Goal: Task Accomplishment & Management: Use online tool/utility

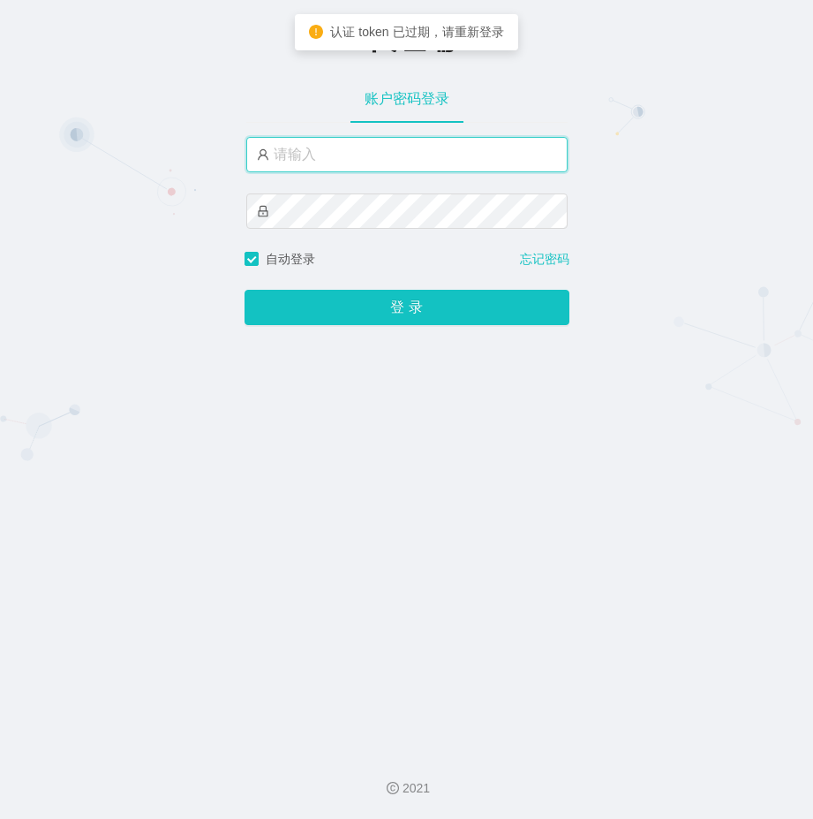
click at [337, 152] on input "text" at bounding box center [406, 154] width 321 height 35
type input "azhong03"
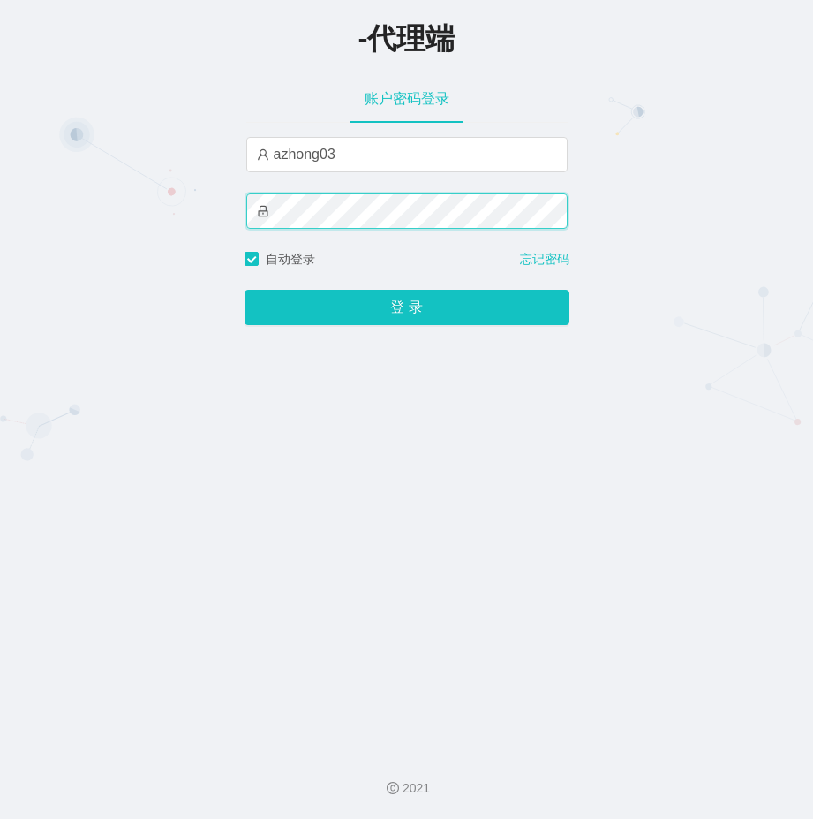
click at [245, 290] on button "登 录" at bounding box center [407, 307] width 325 height 35
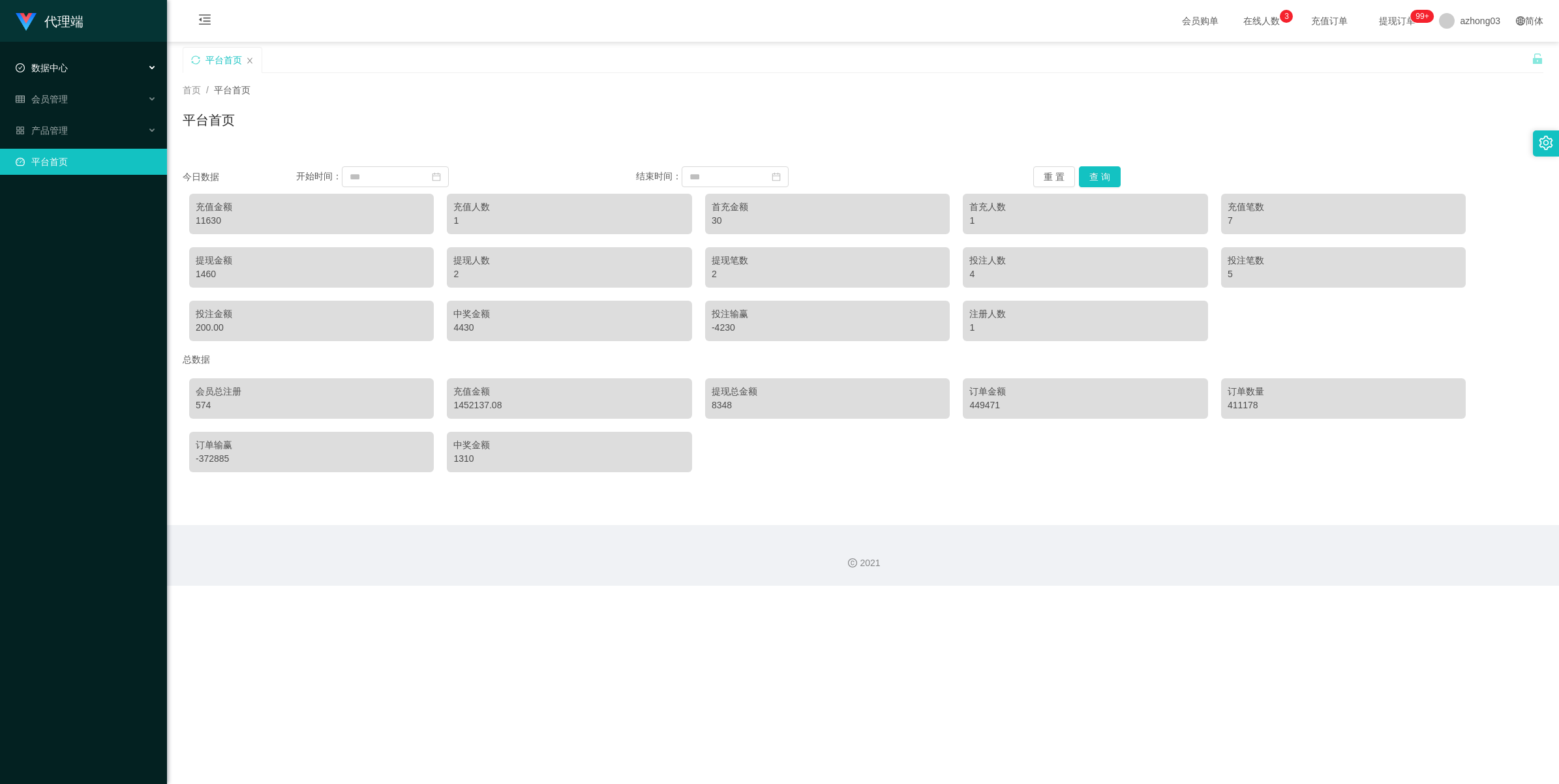
click at [75, 80] on div "数据中心" at bounding box center [83, 67] width 167 height 26
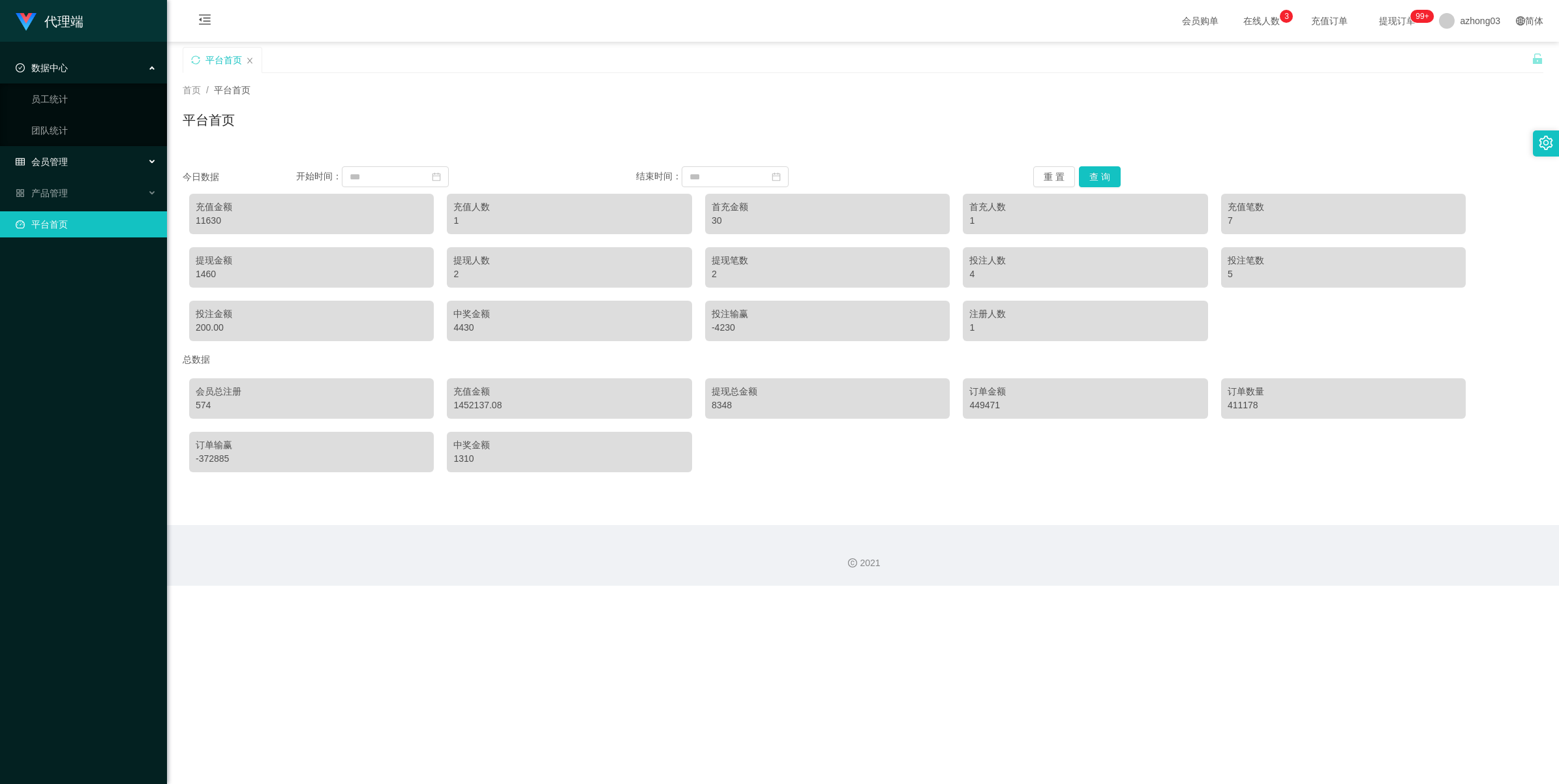
click at [80, 157] on div "会员管理" at bounding box center [83, 161] width 167 height 26
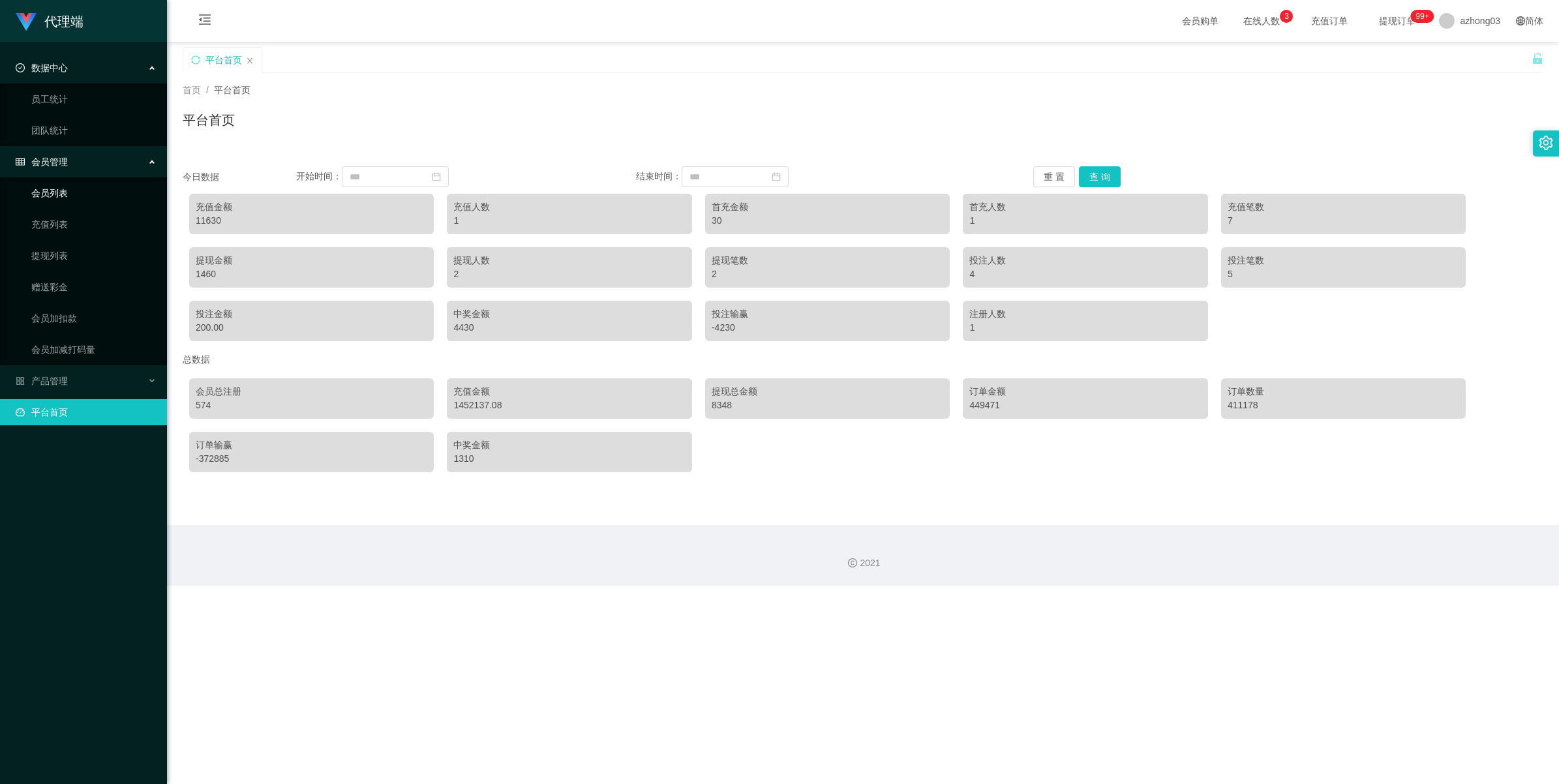
drag, startPoint x: 85, startPoint y: 184, endPoint x: 89, endPoint y: 178, distance: 7.2
click at [82, 186] on link "会员列表" at bounding box center [94, 193] width 126 height 26
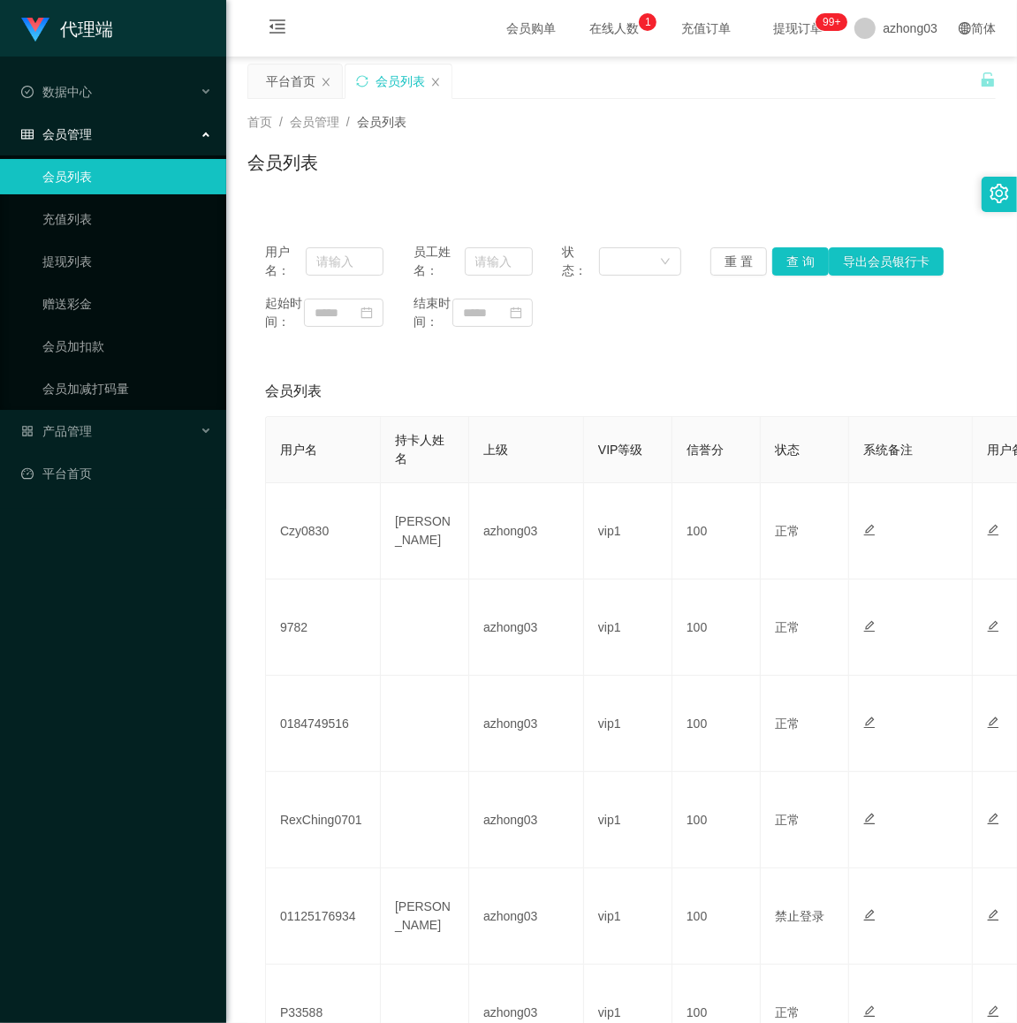
click at [696, 156] on div "会员列表" at bounding box center [621, 169] width 748 height 41
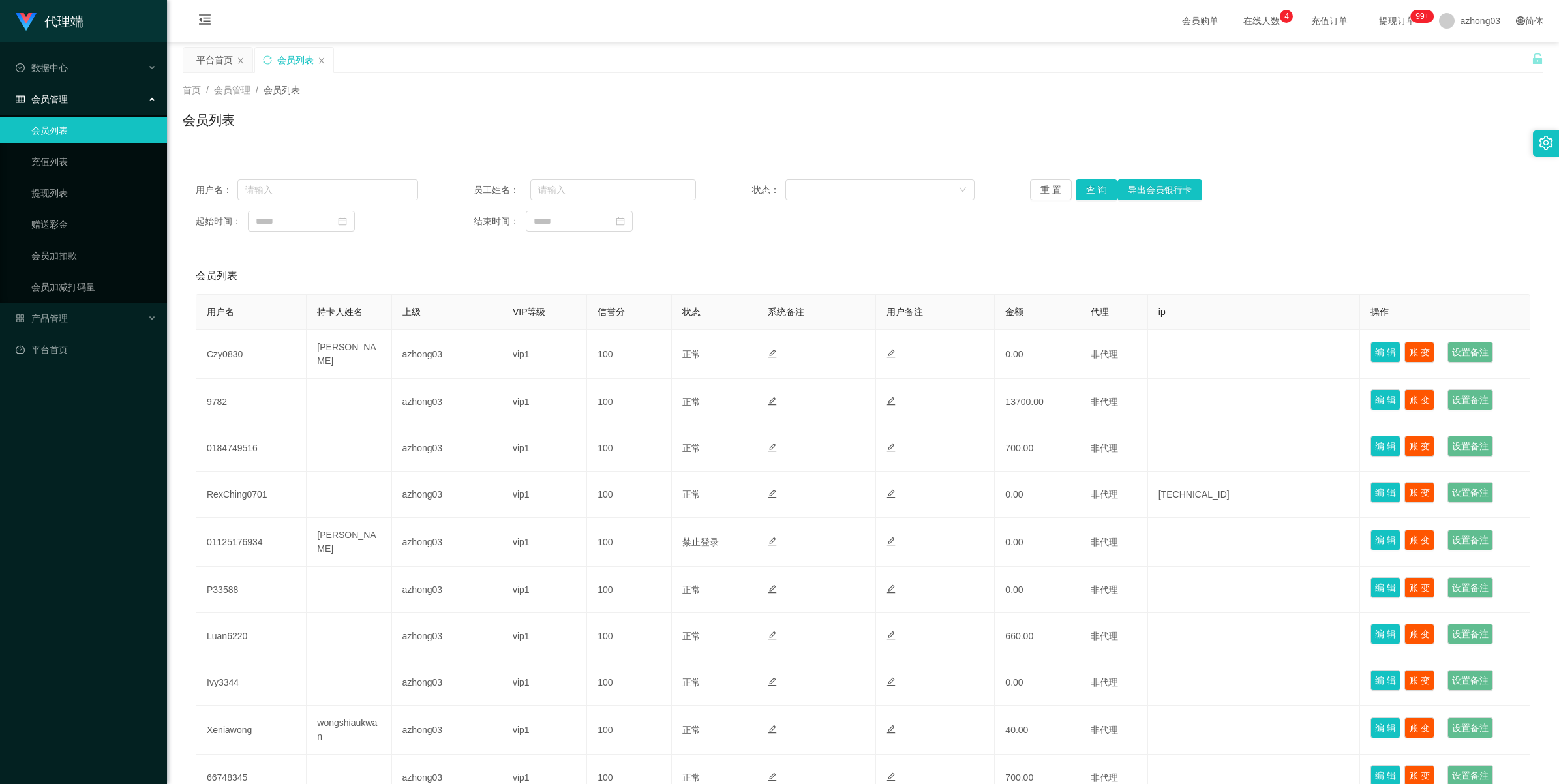
click at [50, 96] on span "会员管理" at bounding box center [41, 99] width 52 height 10
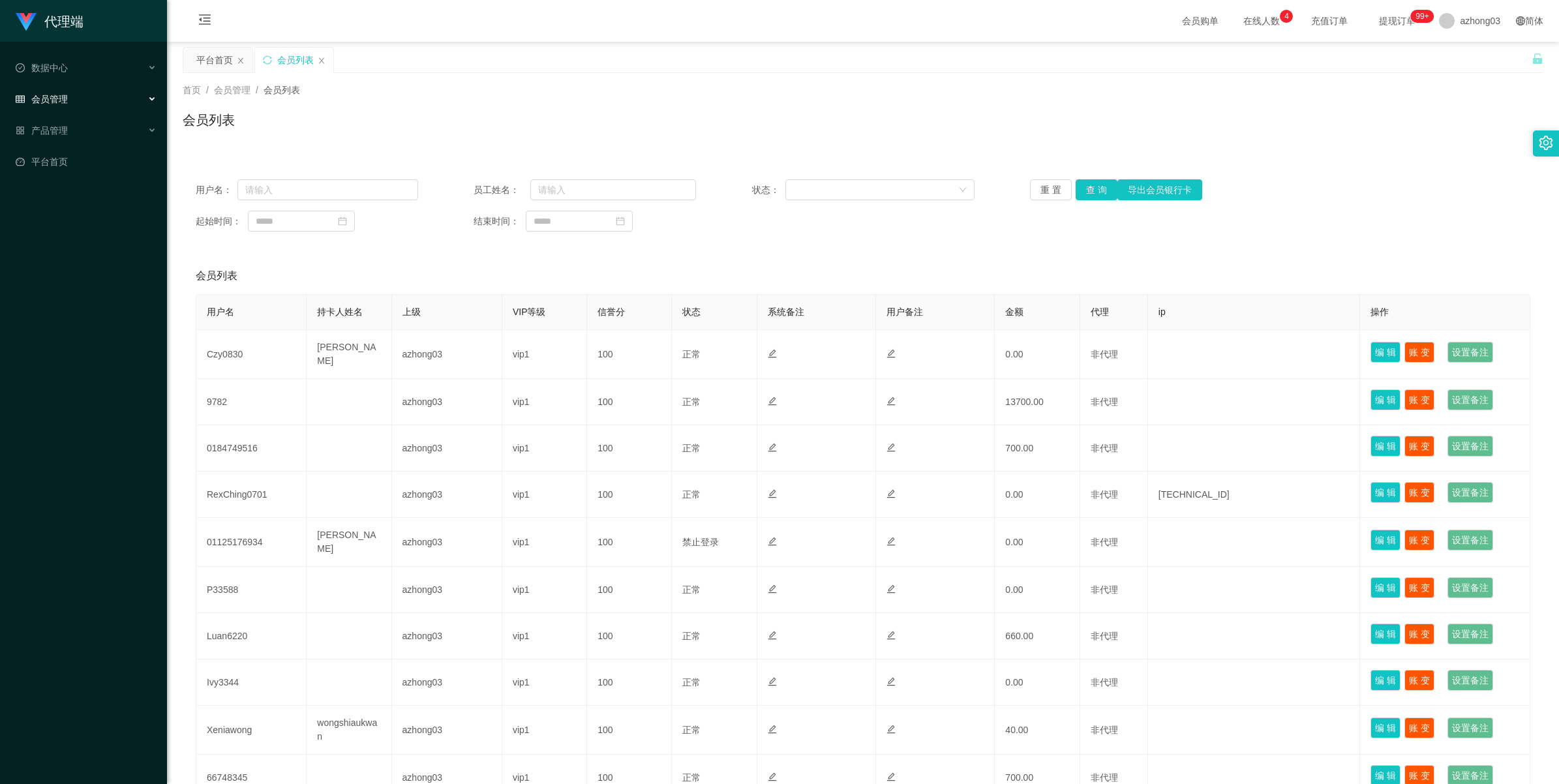
click at [53, 96] on span "会员管理" at bounding box center [41, 99] width 52 height 10
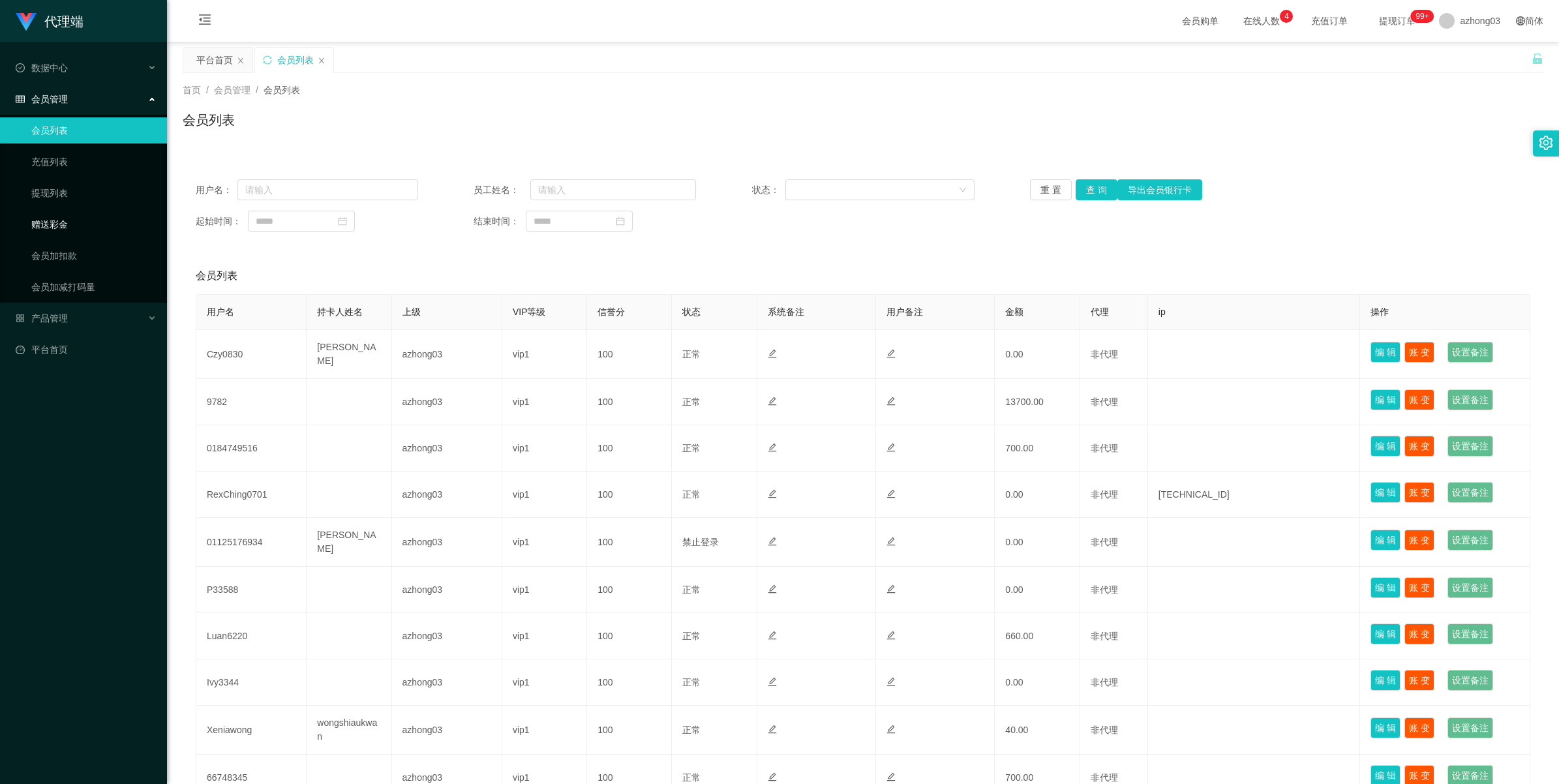
click at [60, 227] on link "赠送彩金" at bounding box center [94, 224] width 126 height 26
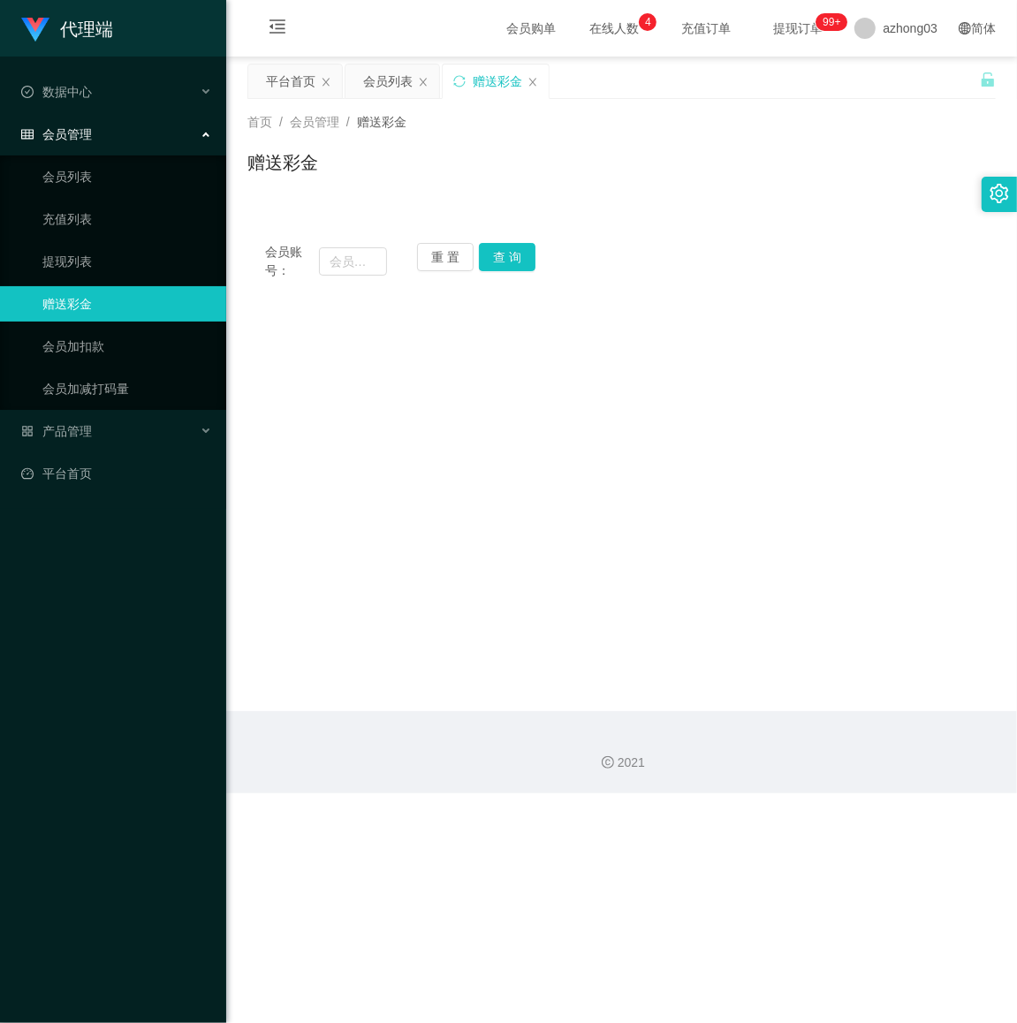
click at [425, 767] on div "2021" at bounding box center [621, 762] width 762 height 19
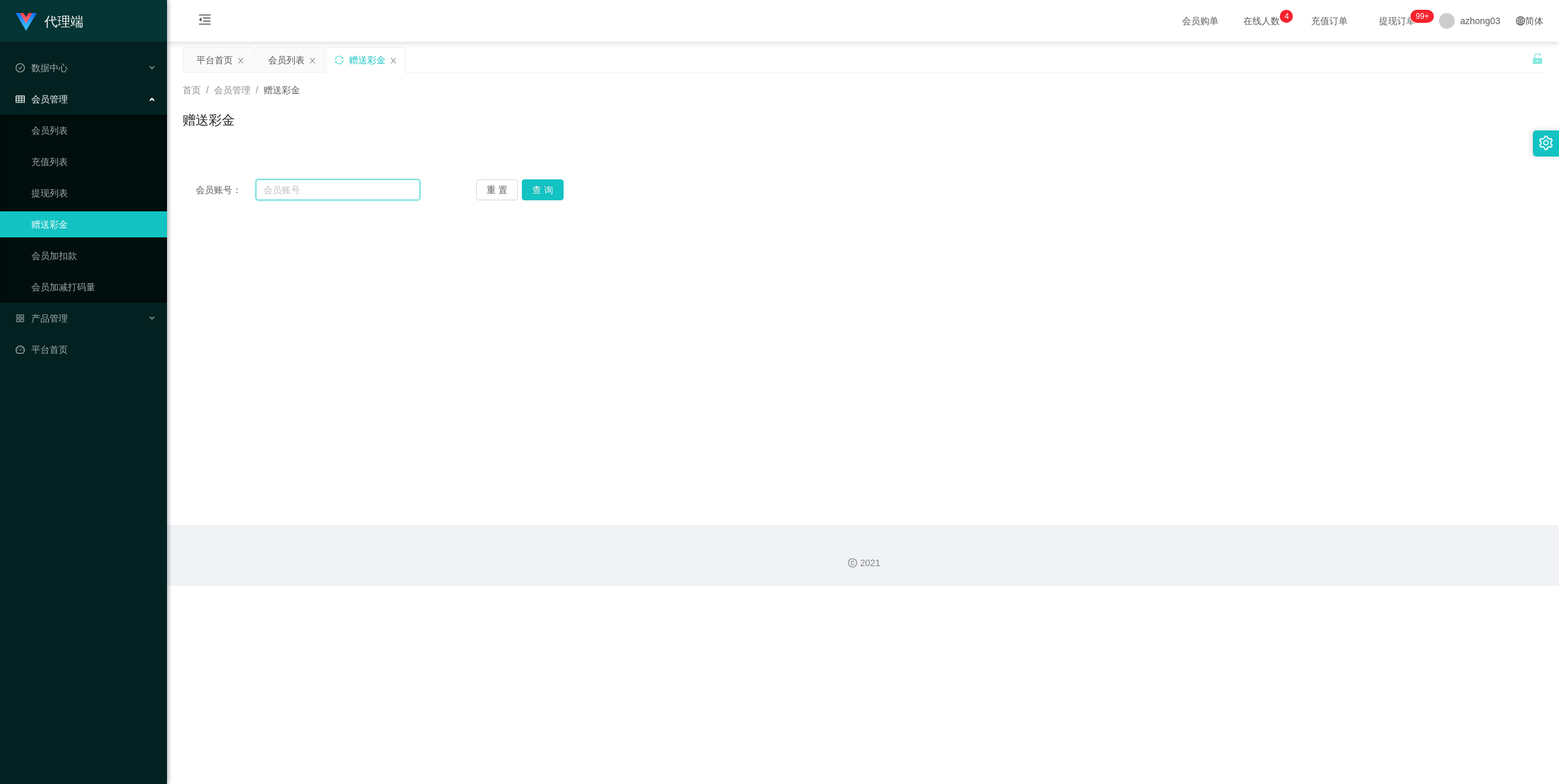
click at [298, 191] on input "text" at bounding box center [338, 190] width 165 height 21
paste input "[PERSON_NAME]"
type input "[PERSON_NAME]"
click at [549, 193] on button "查 询" at bounding box center [543, 190] width 42 height 21
drag, startPoint x: 402, startPoint y: 191, endPoint x: 235, endPoint y: 196, distance: 167.1
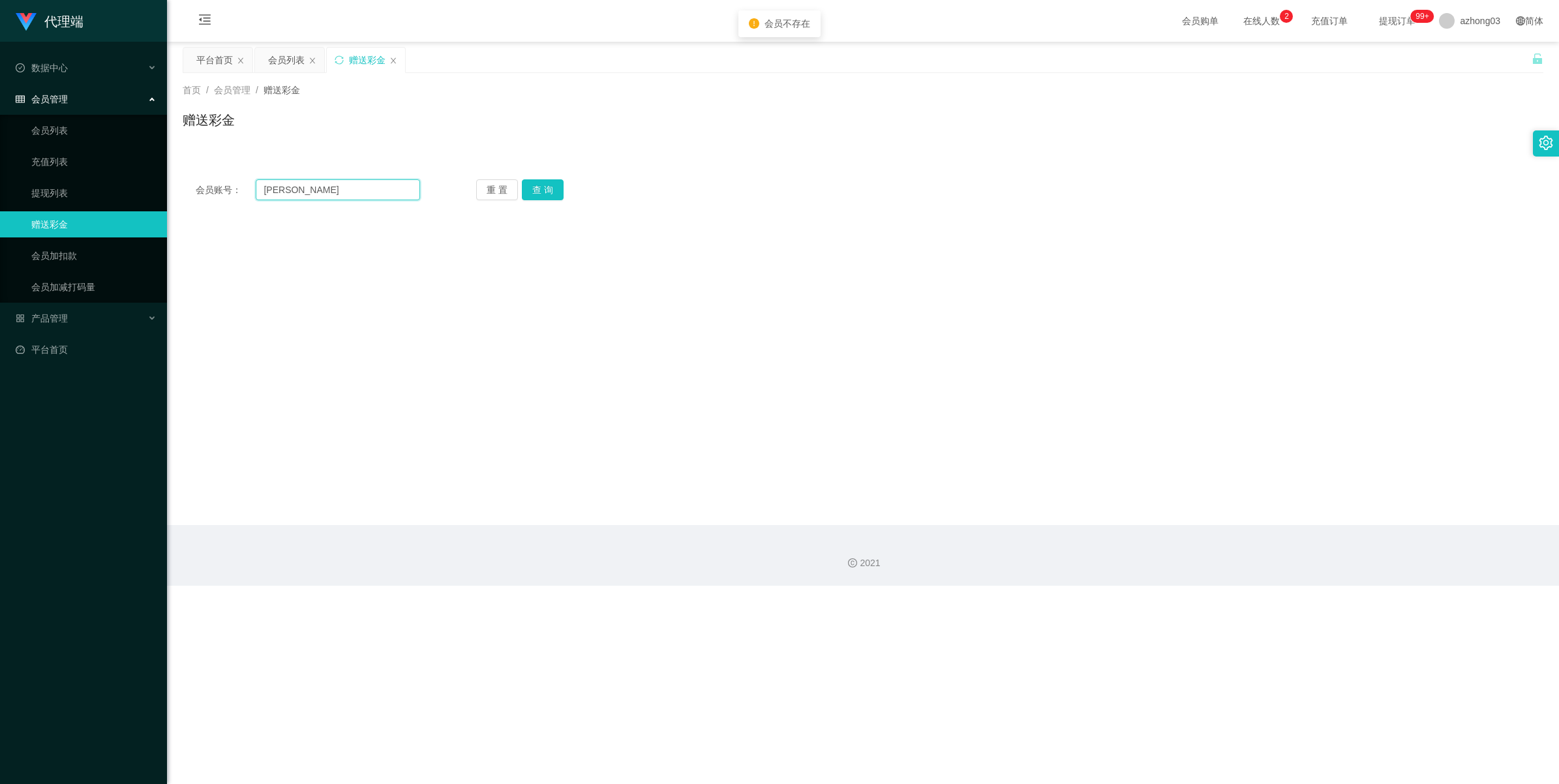
click at [236, 197] on div "会员账号： [PERSON_NAME]" at bounding box center [308, 190] width 225 height 21
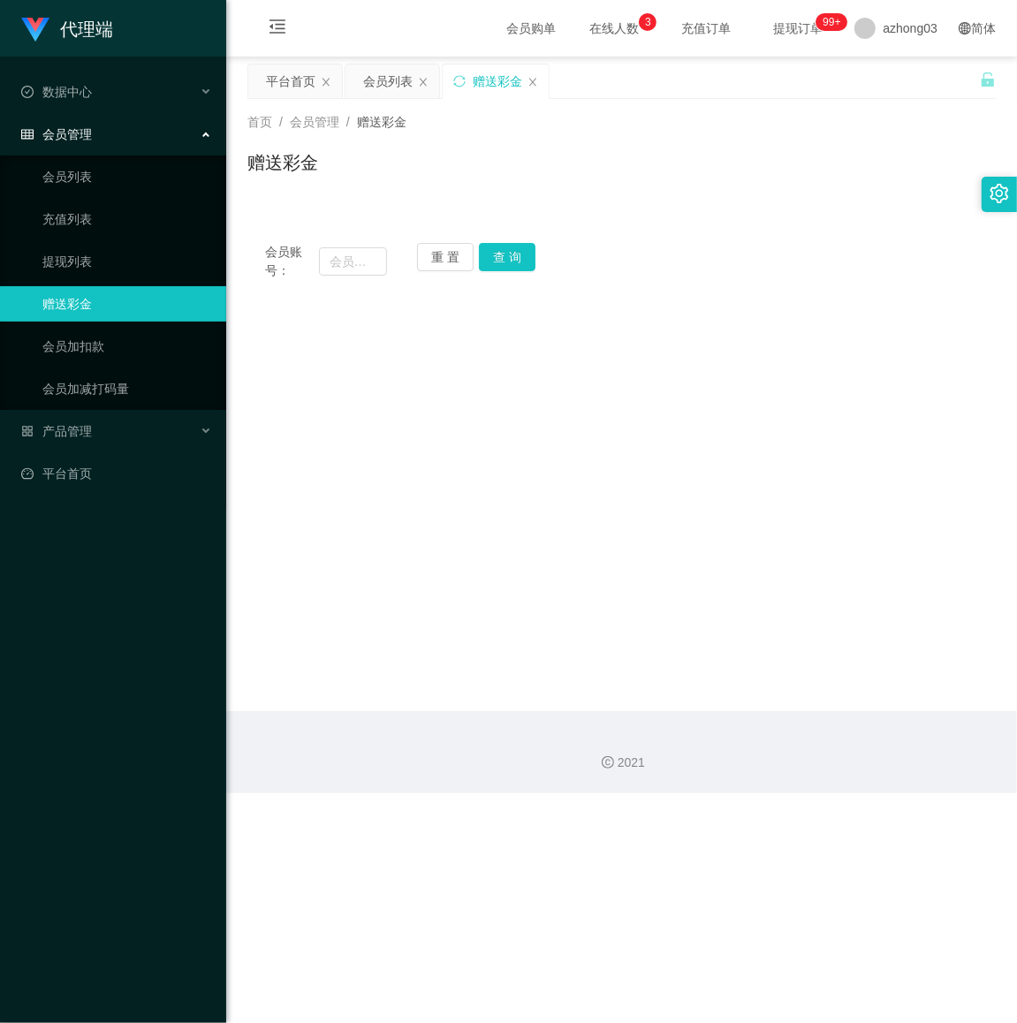
drag, startPoint x: 896, startPoint y: 578, endPoint x: 740, endPoint y: 430, distance: 215.5
click at [813, 578] on main "关闭左侧 关闭右侧 关闭其它 刷新页面 平台首页 会员列表 赠送彩金 首页 / 会员管理 / 赠送彩金 / 赠送彩金 会员账号： 重 置 查 询 会员账号 会…" at bounding box center [621, 384] width 790 height 654
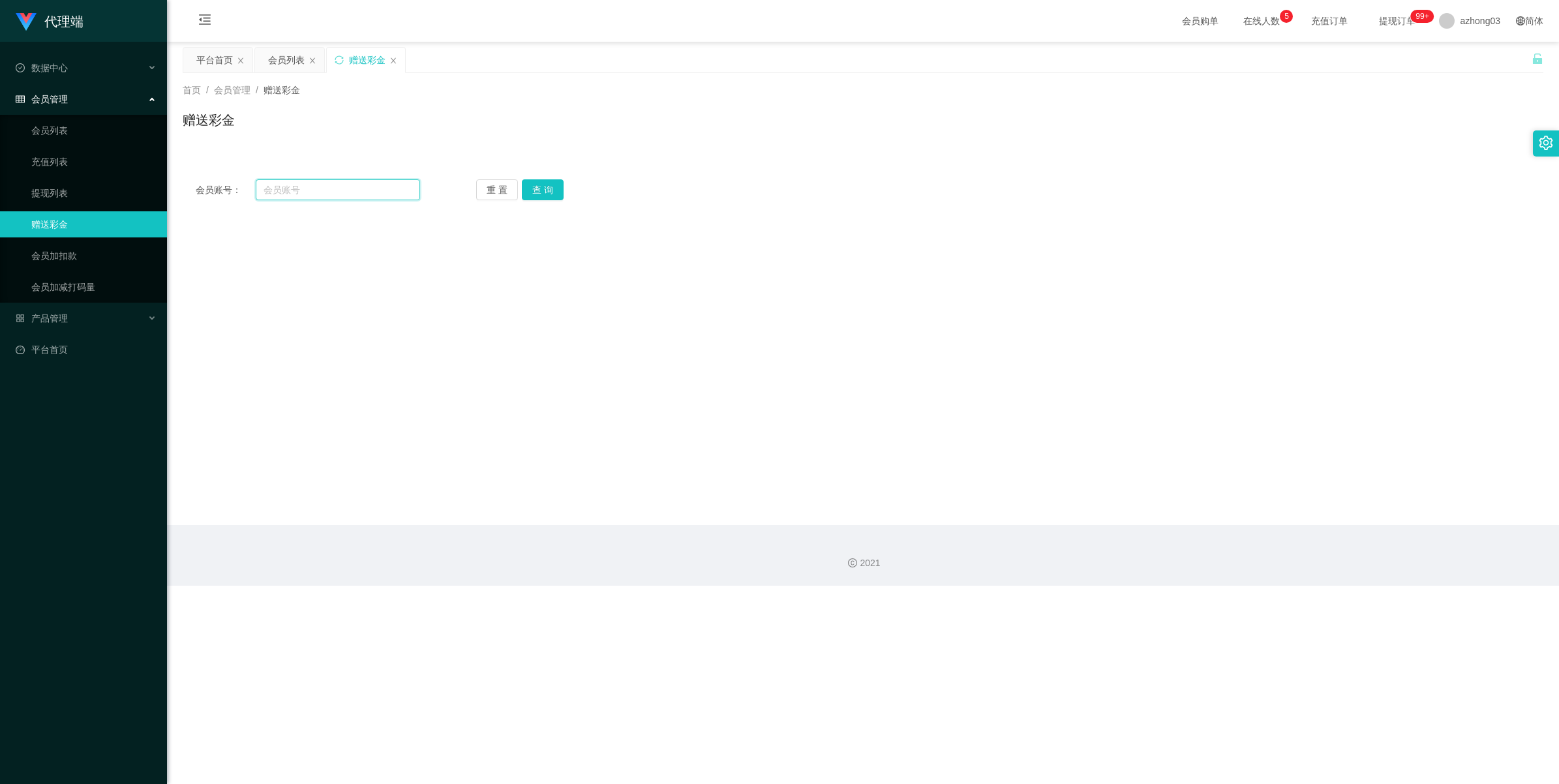
click at [326, 187] on input "text" at bounding box center [338, 190] width 165 height 21
paste input "song8100"
type input "song8100"
click at [540, 193] on button "查 询" at bounding box center [543, 190] width 42 height 21
drag, startPoint x: 318, startPoint y: 191, endPoint x: 226, endPoint y: 189, distance: 92.0
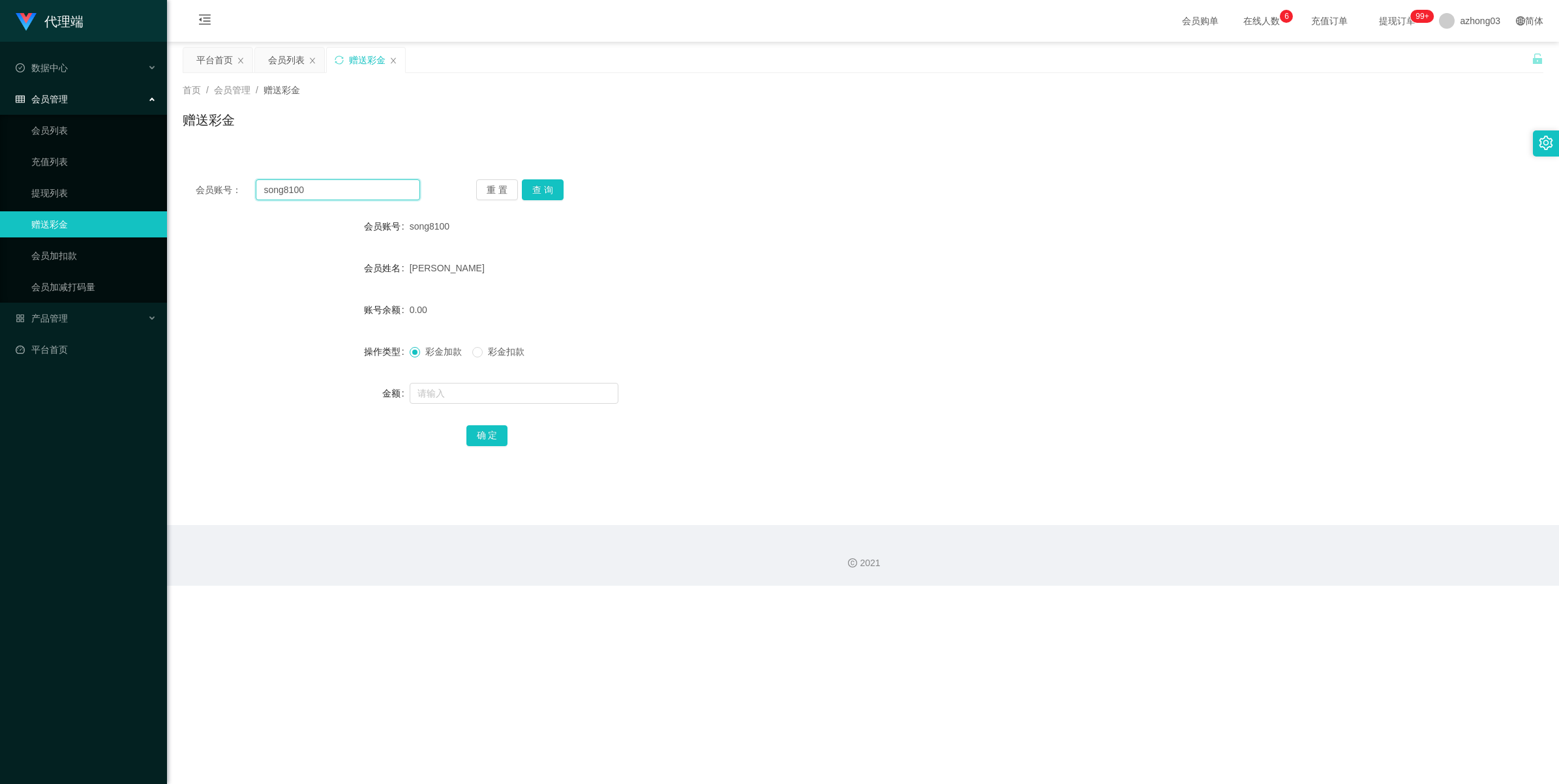
click at [226, 189] on div "会员账号： song8100" at bounding box center [308, 190] width 225 height 21
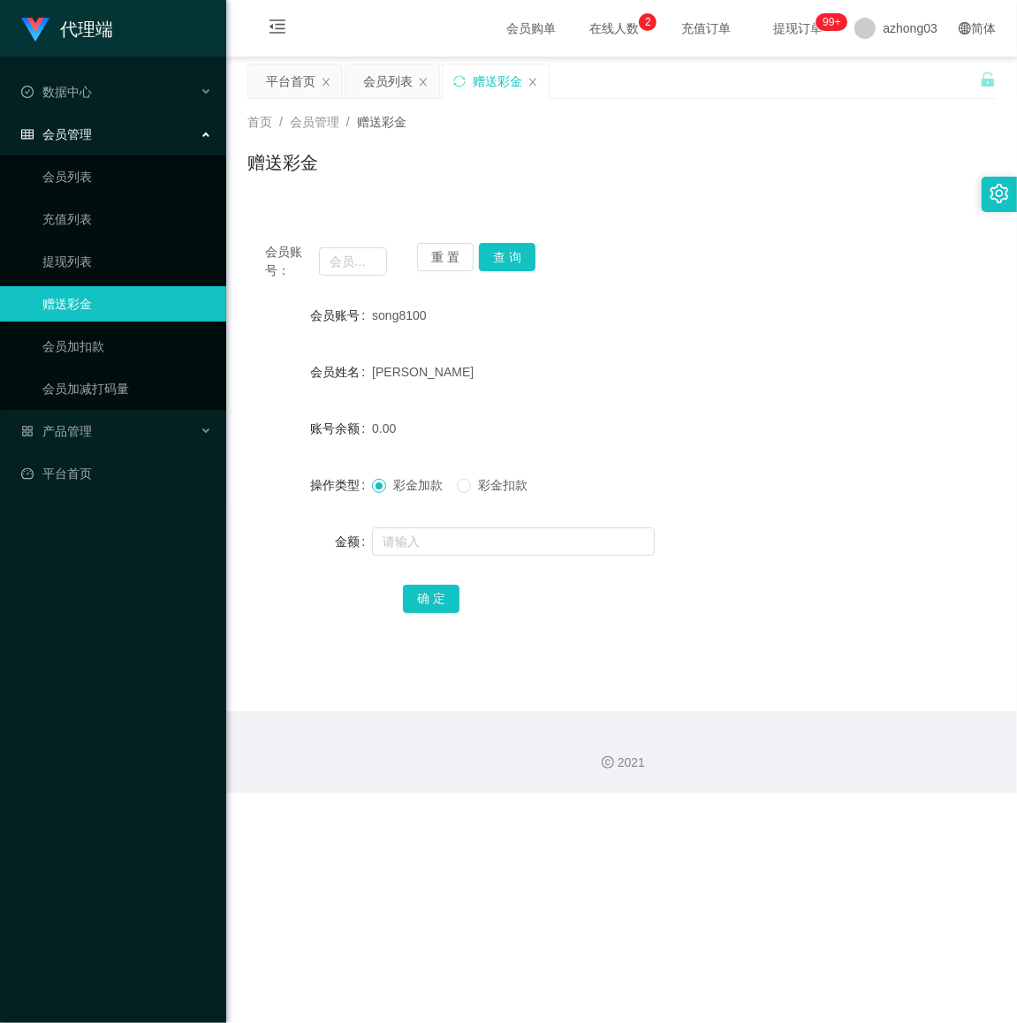
click at [813, 449] on form "会员账号 song8100 会员姓名 [PERSON_NAME] 账号余额 0.00 操作类型 彩金加款 彩金扣款 金额 确 定" at bounding box center [621, 457] width 748 height 318
click at [129, 261] on link "提现列表" at bounding box center [127, 261] width 170 height 35
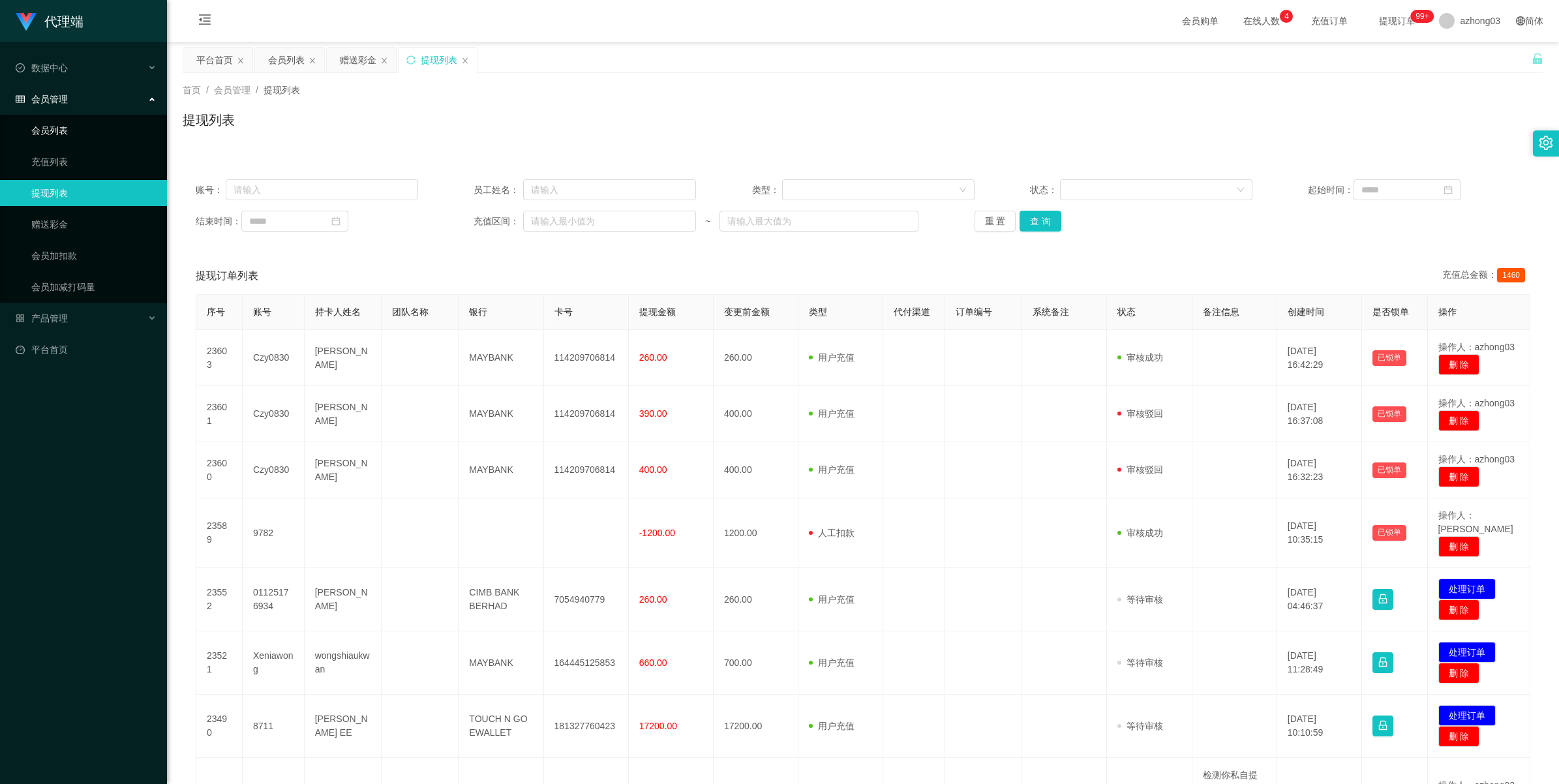
click at [65, 128] on link "会员列表" at bounding box center [94, 130] width 126 height 26
